Goal: Task Accomplishment & Management: Complete application form

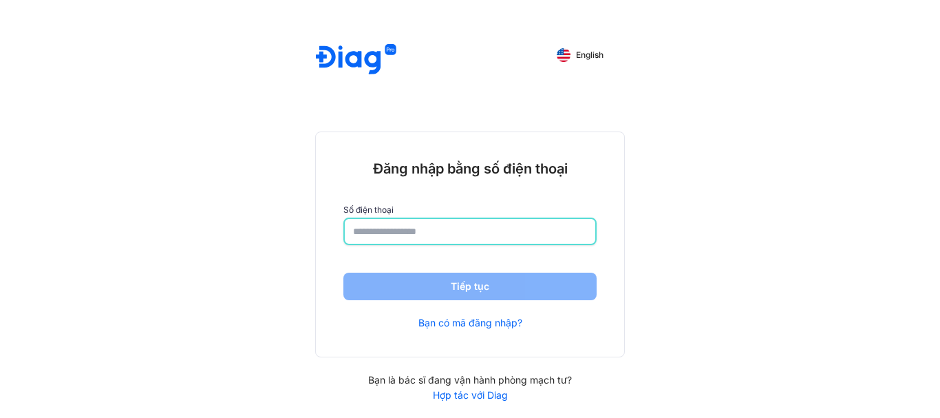
click at [476, 228] on input "number" at bounding box center [470, 231] width 234 height 25
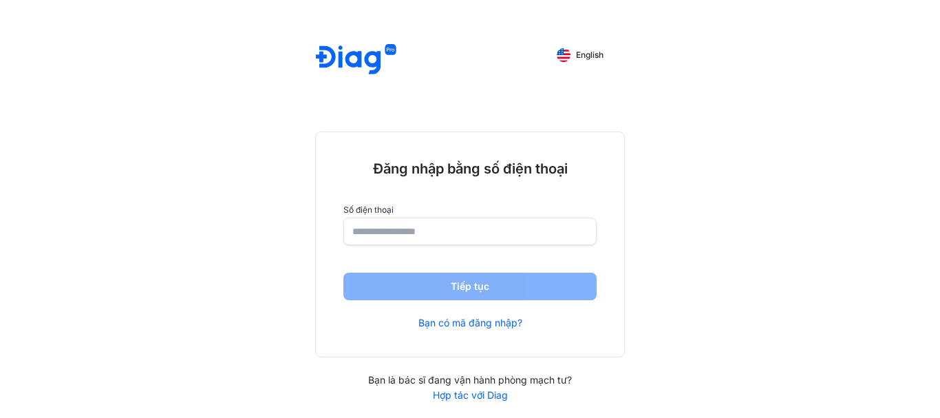
click at [465, 326] on link "Bạn có mã đăng nhập?" at bounding box center [471, 323] width 104 height 12
